Goal: Entertainment & Leisure: Consume media (video, audio)

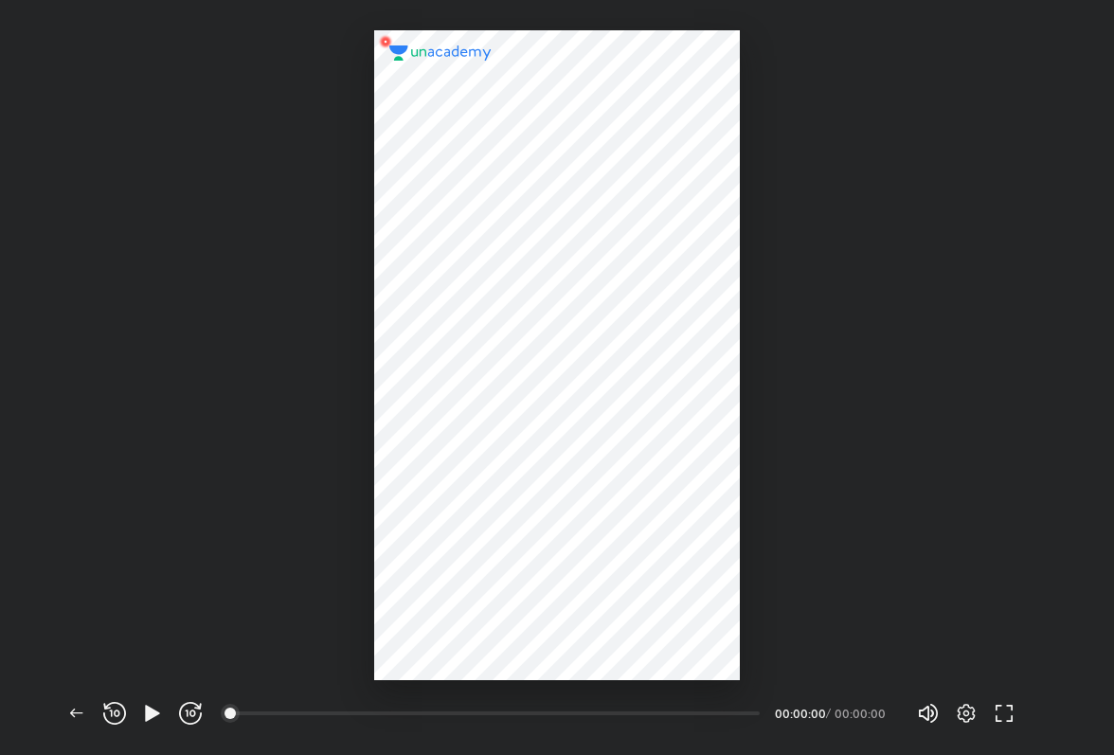
scroll to position [755, 1114]
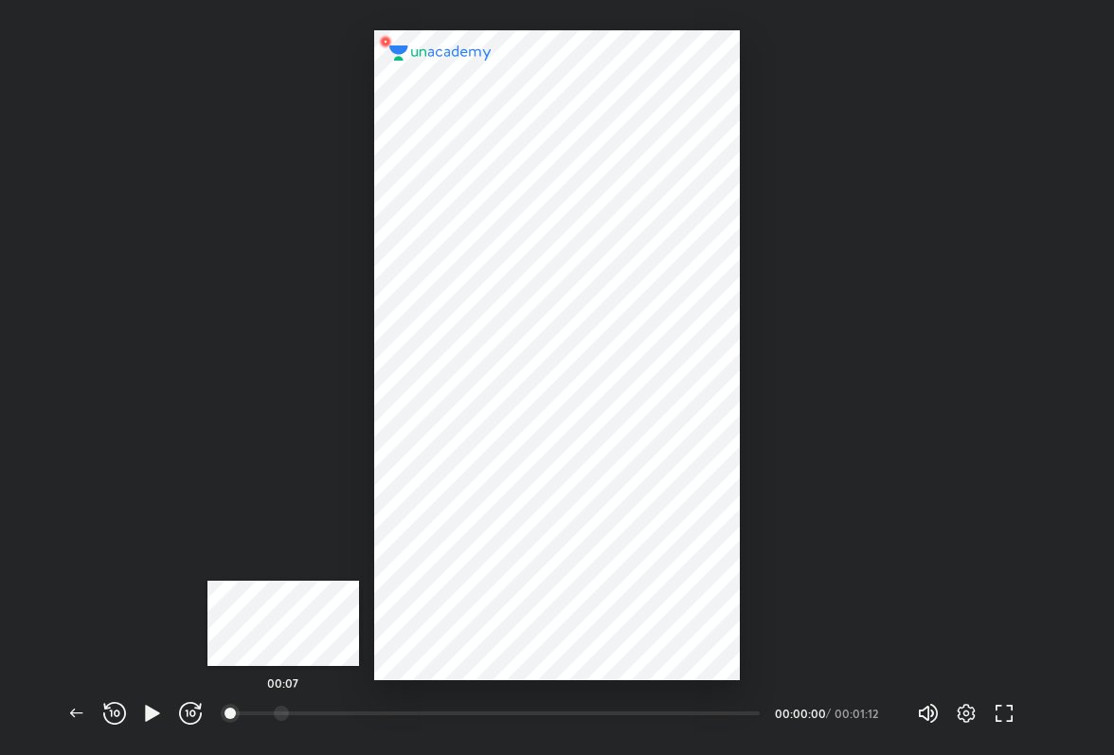
click at [283, 718] on div at bounding box center [281, 712] width 15 height 15
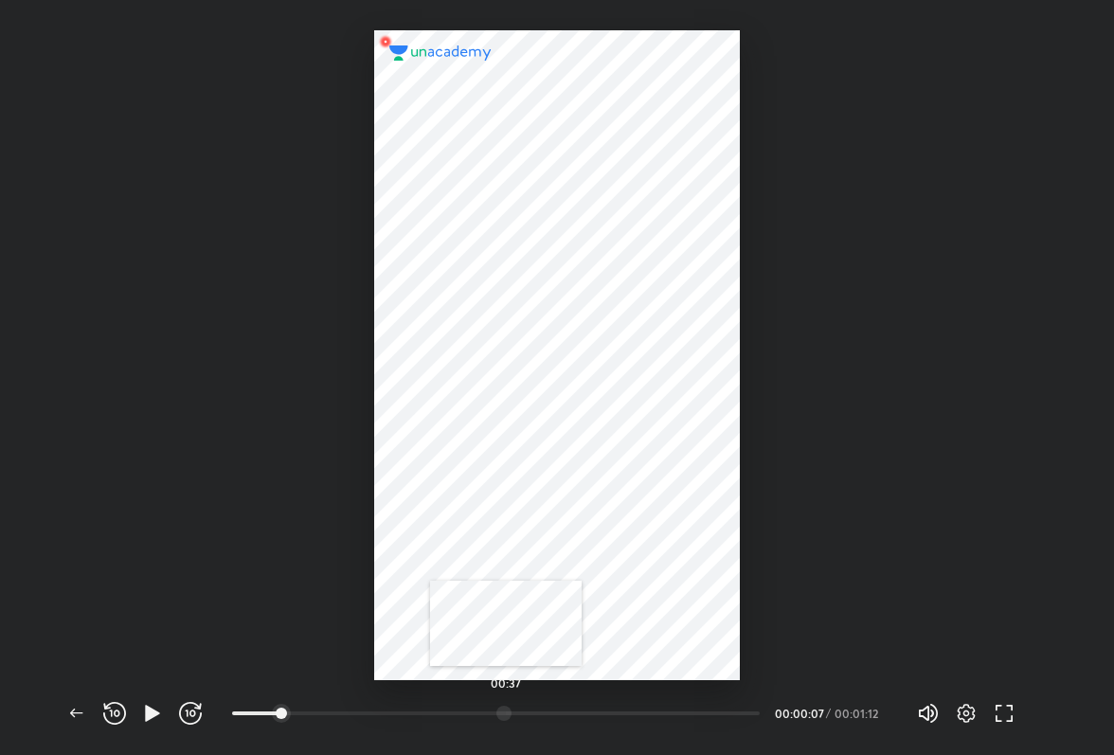
click at [504, 718] on div at bounding box center [503, 712] width 15 height 15
click at [448, 719] on div at bounding box center [447, 712] width 15 height 15
click at [412, 717] on div at bounding box center [409, 712] width 15 height 15
click at [152, 712] on icon "button" at bounding box center [152, 713] width 14 height 16
click at [491, 709] on div at bounding box center [489, 712] width 15 height 15
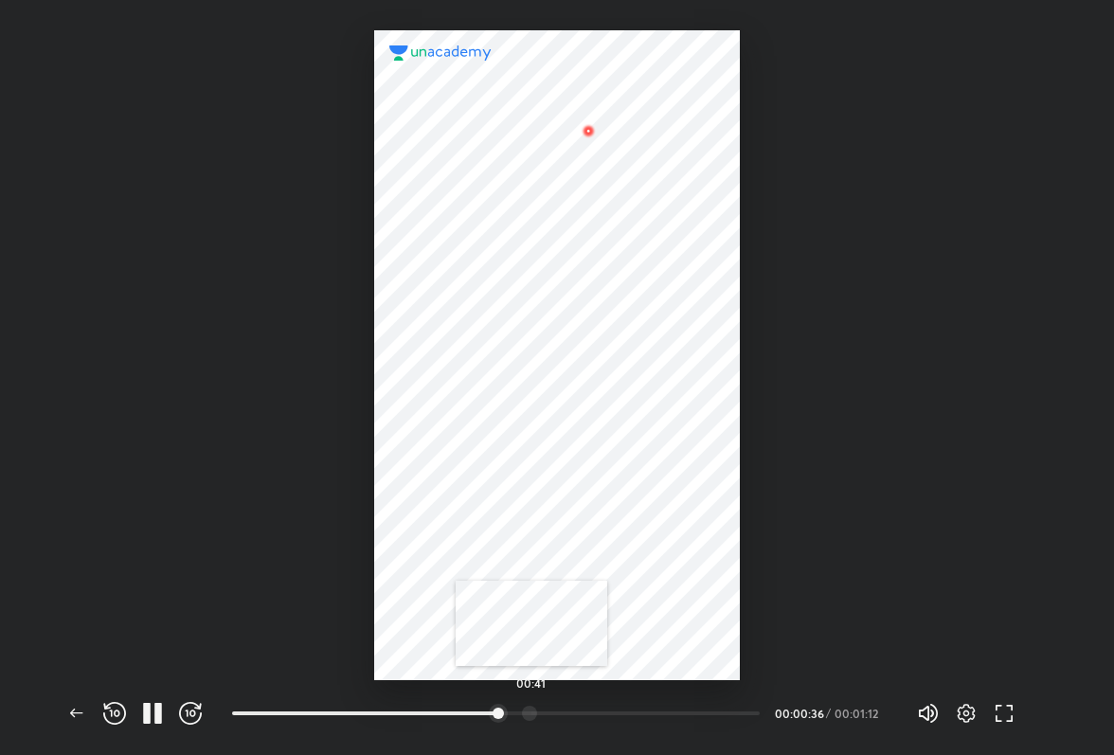
click at [530, 714] on div at bounding box center [529, 712] width 15 height 15
click at [594, 717] on div at bounding box center [591, 712] width 15 height 15
click at [651, 715] on div at bounding box center [649, 712] width 15 height 15
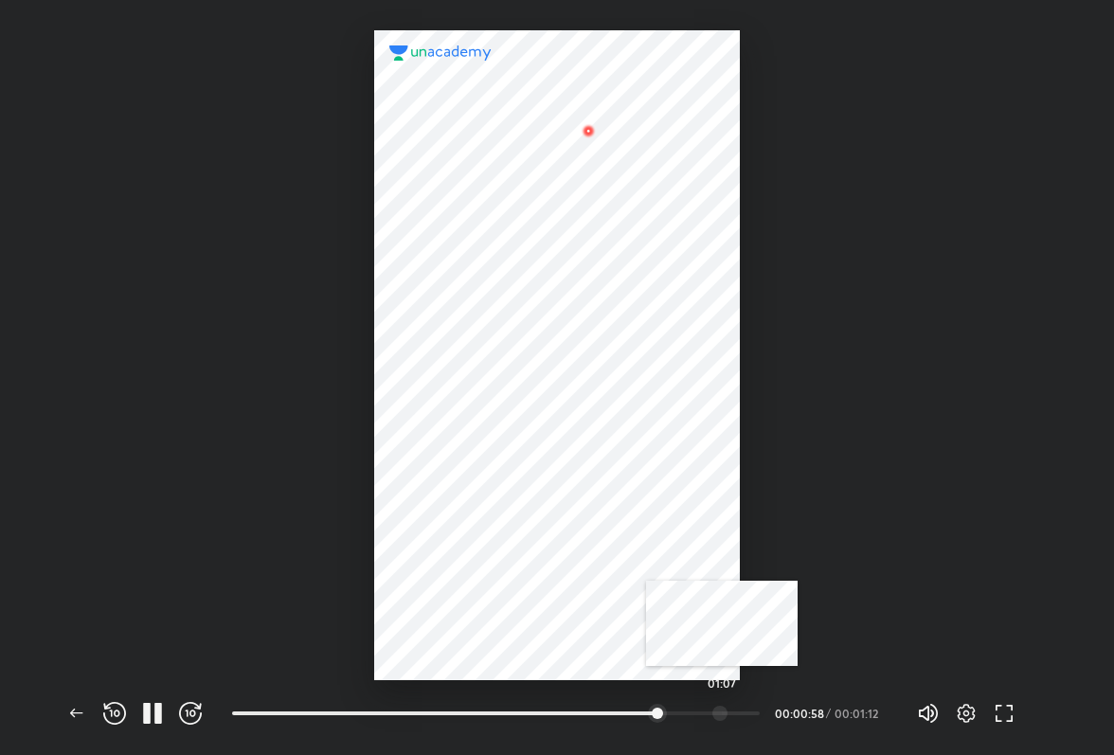
click at [722, 712] on div at bounding box center [719, 712] width 15 height 15
